Goal: Task Accomplishment & Management: Complete application form

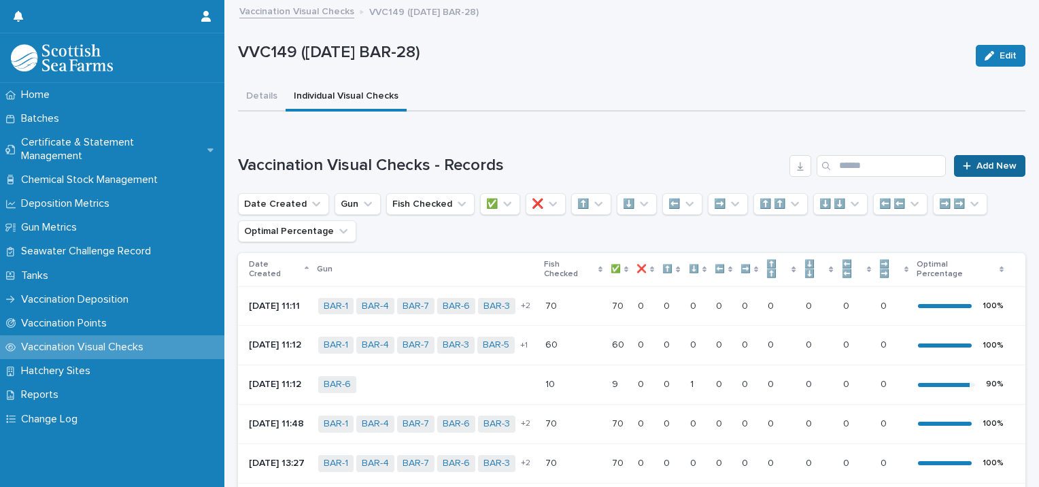
click at [977, 164] on span "Add New" at bounding box center [997, 166] width 40 height 10
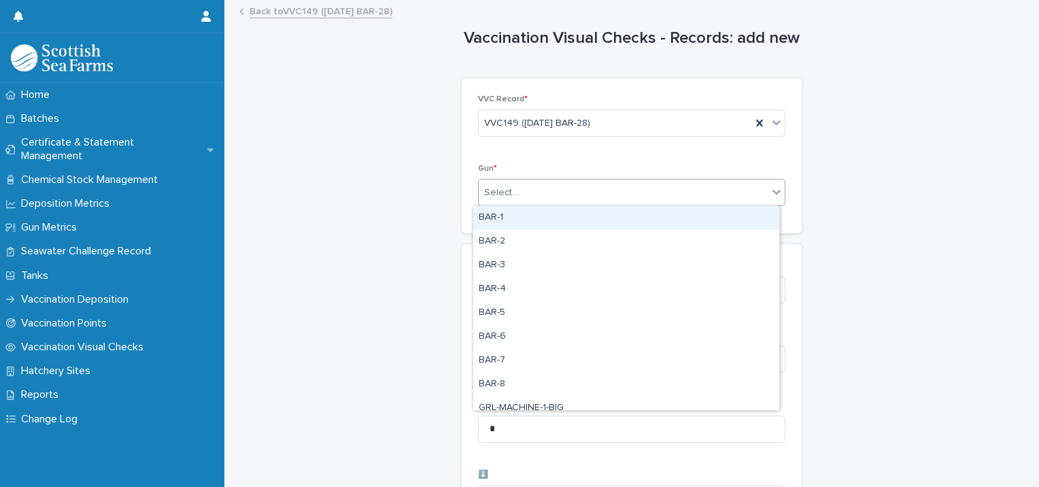
click at [541, 196] on div "Select..." at bounding box center [623, 193] width 289 height 22
click at [538, 222] on div "BAR-1" at bounding box center [626, 218] width 306 height 24
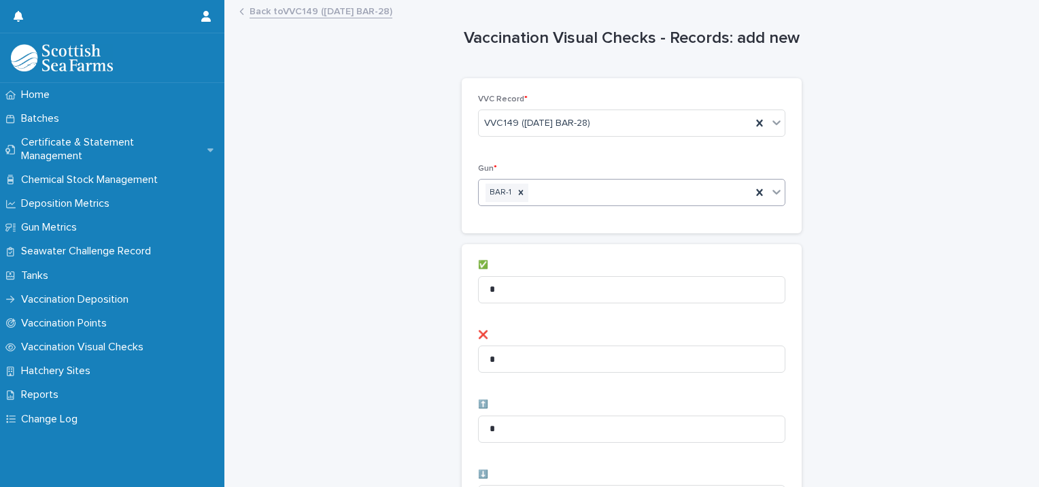
click at [573, 196] on div "BAR-1" at bounding box center [615, 193] width 273 height 24
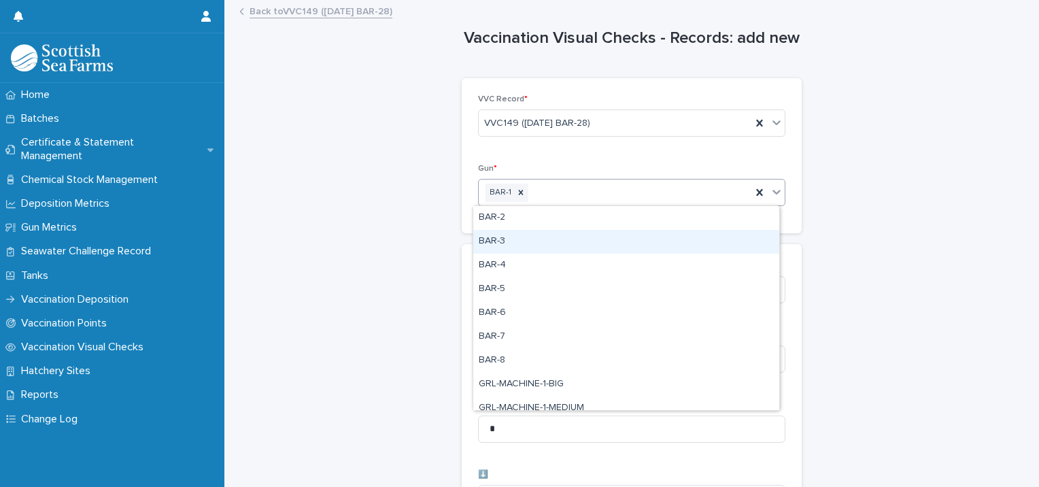
click at [544, 231] on div "BAR-3" at bounding box center [626, 242] width 306 height 24
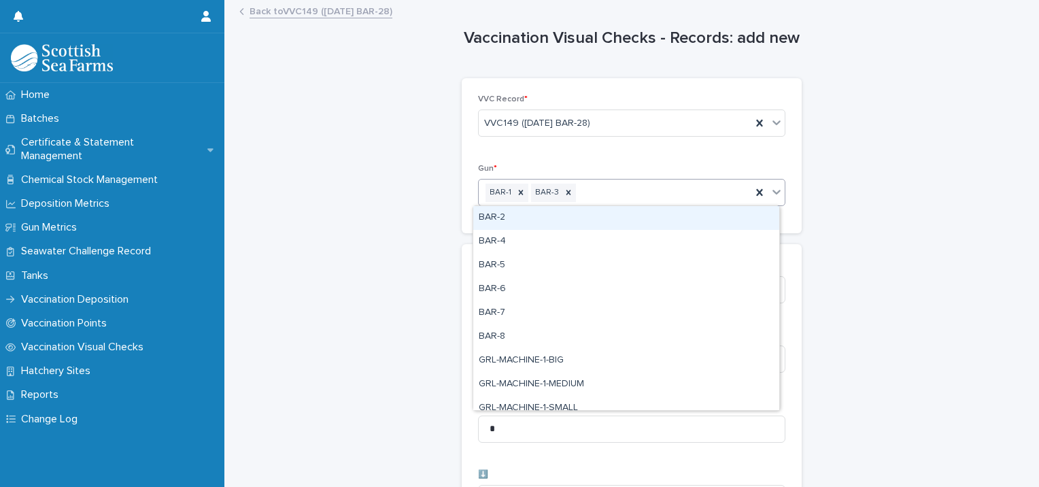
drag, startPoint x: 615, startPoint y: 179, endPoint x: 620, endPoint y: 194, distance: 15.7
click at [615, 180] on div "BAR-1 BAR-3" at bounding box center [631, 192] width 307 height 27
click at [565, 220] on div "BAR-2" at bounding box center [626, 218] width 306 height 24
click at [647, 196] on div "BAR-1 BAR-2 BAR-3" at bounding box center [615, 193] width 273 height 24
click at [604, 220] on div "BAR-4" at bounding box center [626, 218] width 306 height 24
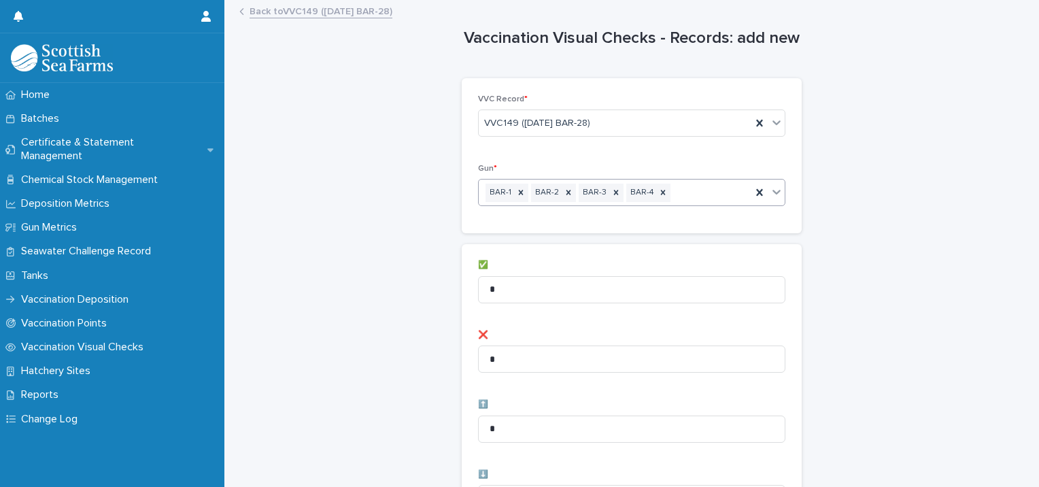
click at [682, 200] on div "BAR-1 BAR-2 BAR-3 BAR-4" at bounding box center [615, 193] width 273 height 24
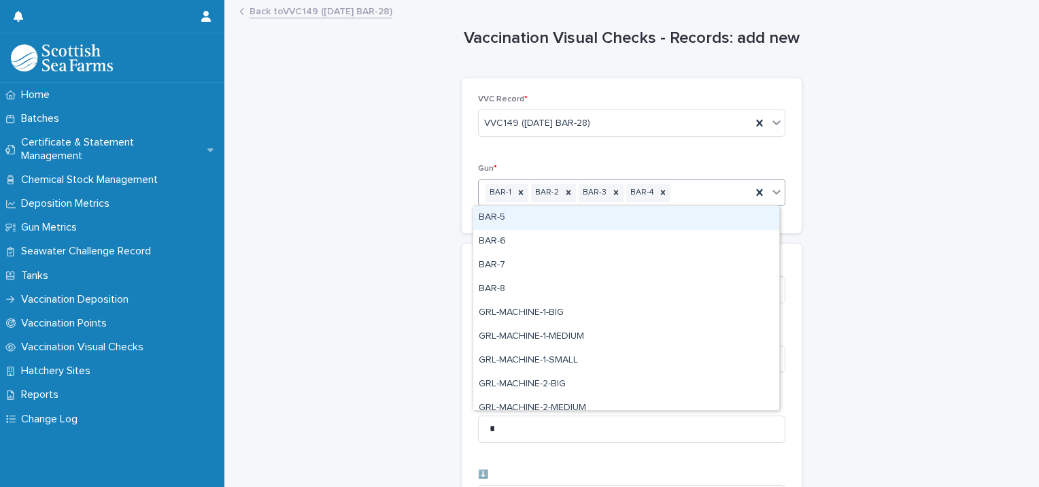
click at [620, 222] on div "BAR-5" at bounding box center [626, 218] width 306 height 24
click at [729, 194] on div "BAR-1 BAR-2 BAR-3 BAR-4 BAR-5" at bounding box center [615, 193] width 273 height 24
click at [654, 222] on div "BAR-6" at bounding box center [626, 218] width 306 height 24
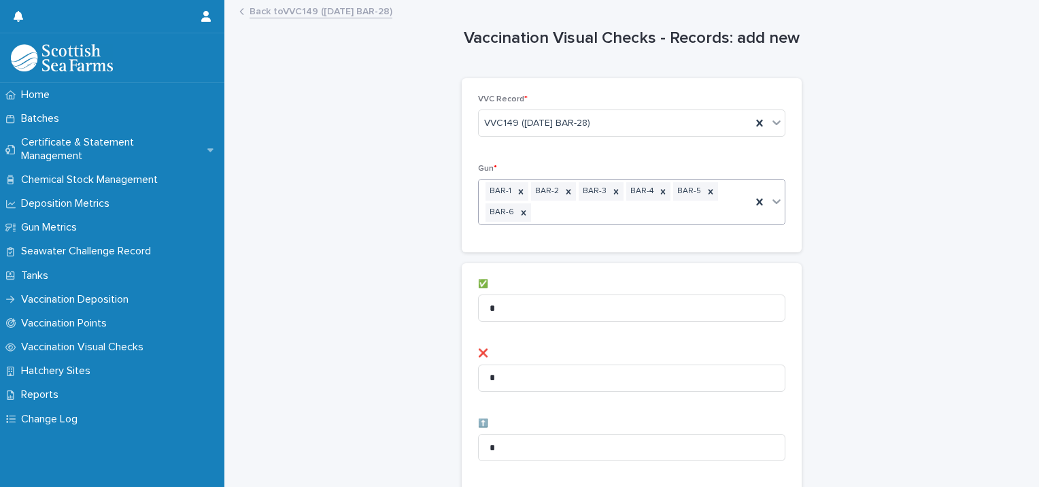
click at [605, 211] on div "BAR-1 BAR-2 BAR-3 BAR-4 BAR-5 BAR-6" at bounding box center [615, 202] width 273 height 45
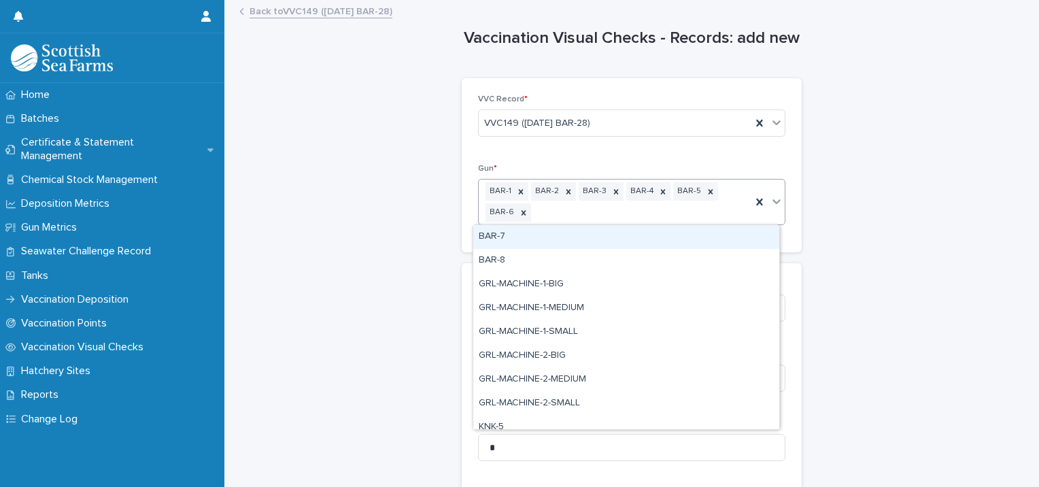
click at [548, 234] on div "BAR-7" at bounding box center [626, 237] width 306 height 24
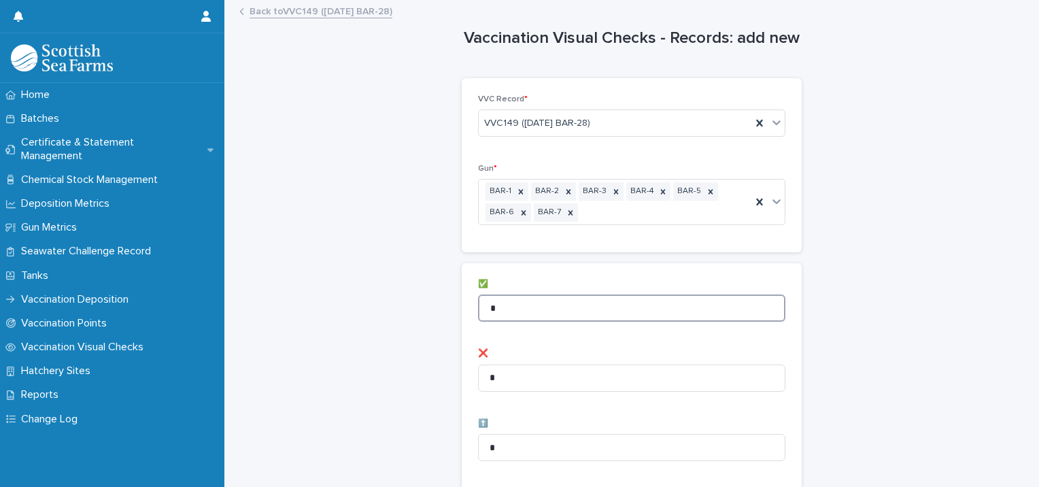
drag, startPoint x: 494, startPoint y: 317, endPoint x: 400, endPoint y: 322, distance: 94.0
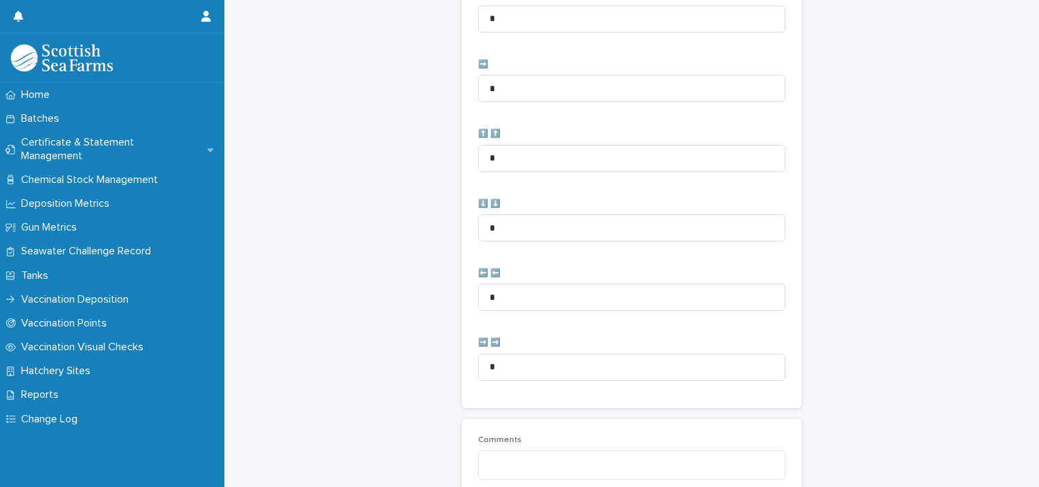
scroll to position [698, 0]
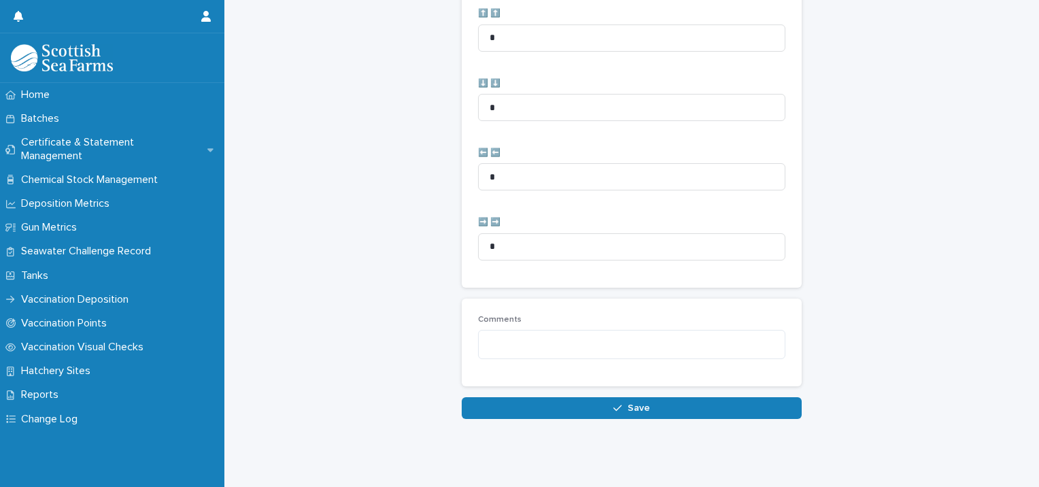
type input "**"
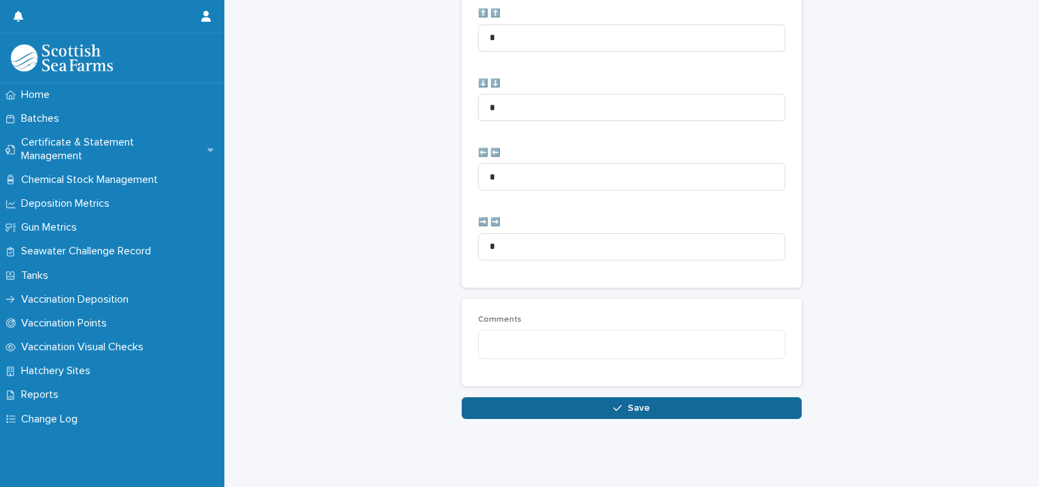
click at [524, 397] on button "Save" at bounding box center [632, 408] width 340 height 22
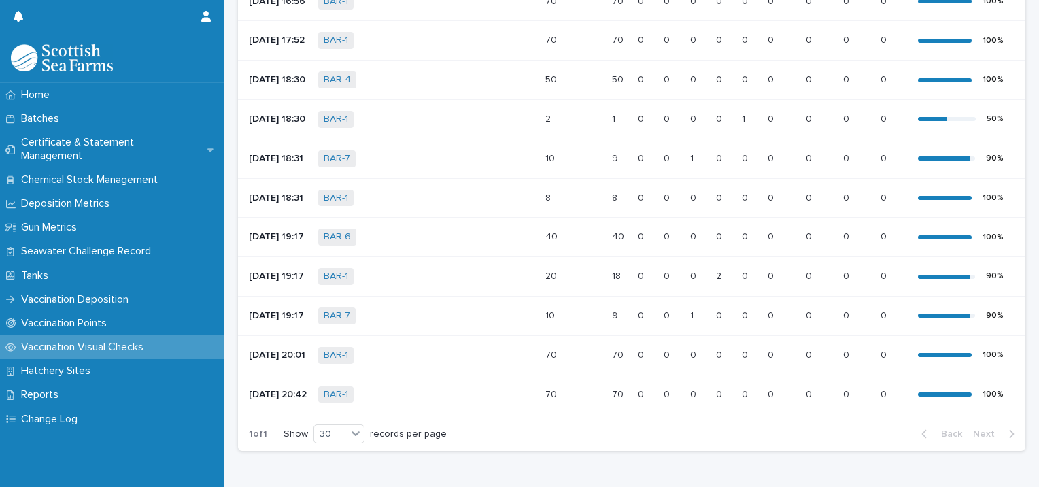
scroll to position [677, 0]
